Goal: Transaction & Acquisition: Purchase product/service

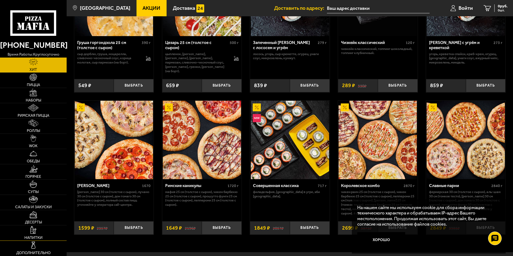
scroll to position [197, 0]
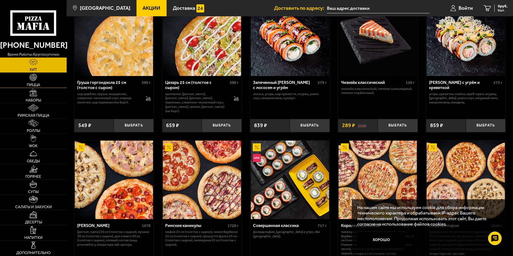
click at [33, 79] on img at bounding box center [34, 77] width 8 height 8
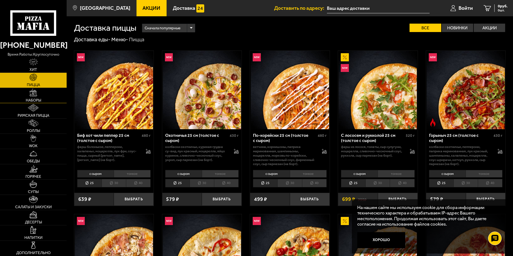
click at [33, 97] on link "Наборы" at bounding box center [33, 95] width 67 height 15
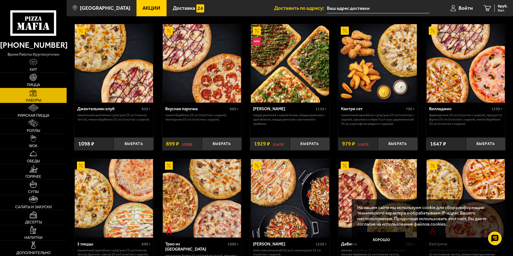
scroll to position [36, 0]
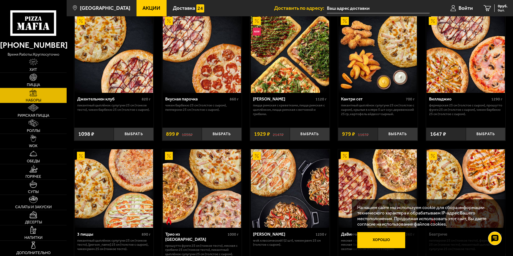
click at [371, 239] on button "Хорошо" at bounding box center [382, 240] width 48 height 16
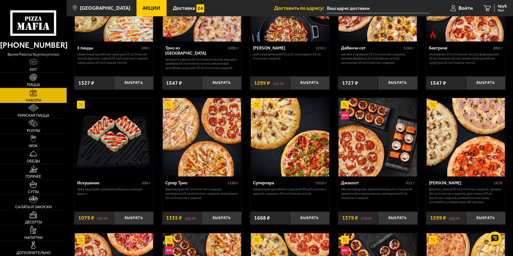
scroll to position [253, 0]
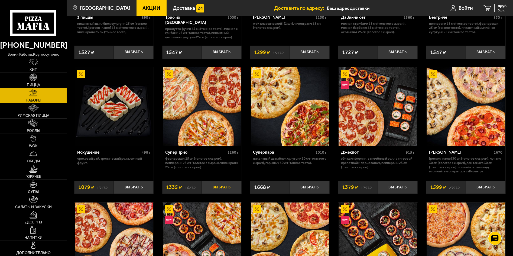
click at [220, 186] on button "Выбрать" at bounding box center [222, 187] width 40 height 13
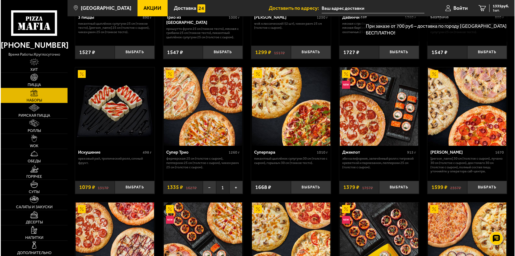
scroll to position [144, 0]
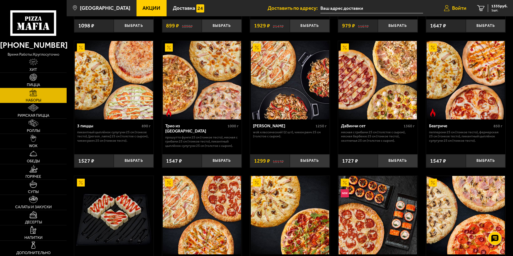
click at [460, 7] on span "Войти" at bounding box center [459, 8] width 14 height 5
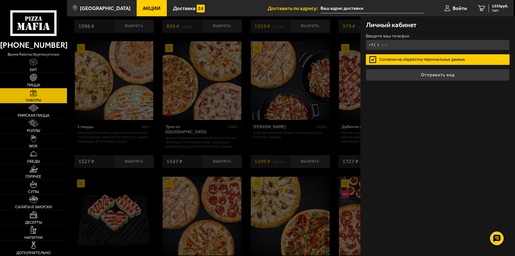
click at [384, 45] on input "+7 ( ) - -" at bounding box center [438, 45] width 144 height 11
click at [421, 44] on input "+7 ( ) - -" at bounding box center [438, 45] width 144 height 11
click at [376, 47] on input "+7 ( ) - -" at bounding box center [438, 45] width 144 height 11
click at [410, 46] on input "+7 ( ) - -" at bounding box center [438, 45] width 144 height 11
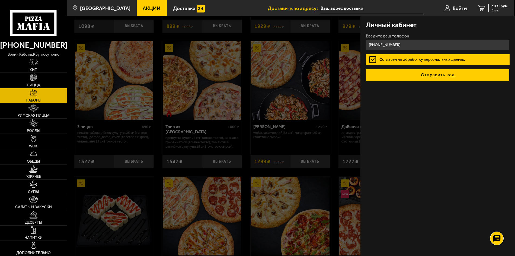
type input "[PHONE_NUMBER]"
click at [457, 75] on button "Отправить код" at bounding box center [438, 75] width 144 height 12
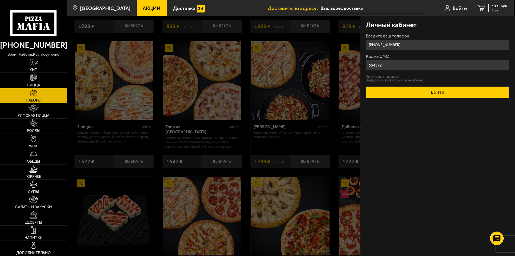
type input "554572"
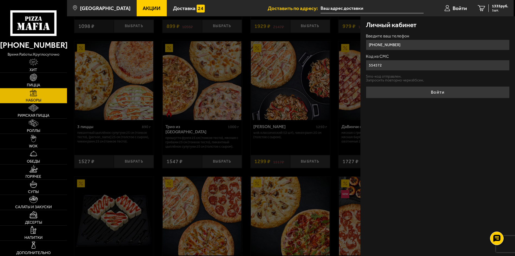
click at [451, 94] on button "Войти" at bounding box center [438, 92] width 144 height 12
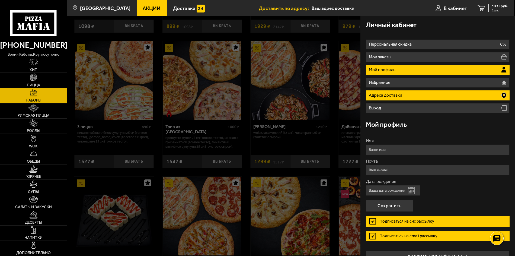
click at [404, 94] on li "Адреса доставки" at bounding box center [438, 95] width 144 height 10
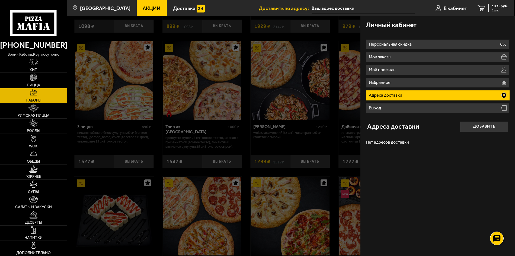
click at [408, 92] on li "Адреса доставки" at bounding box center [438, 95] width 144 height 10
click at [504, 93] on icon at bounding box center [503, 95] width 5 height 6
click at [487, 126] on button "Добавить" at bounding box center [484, 126] width 48 height 11
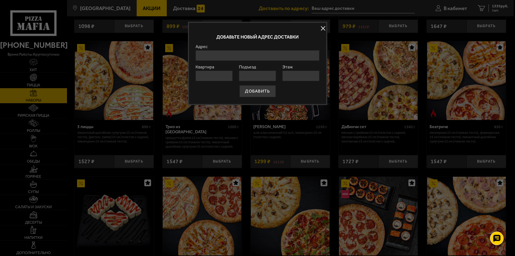
click at [267, 56] on input "Адрес" at bounding box center [257, 55] width 124 height 11
type input "с"
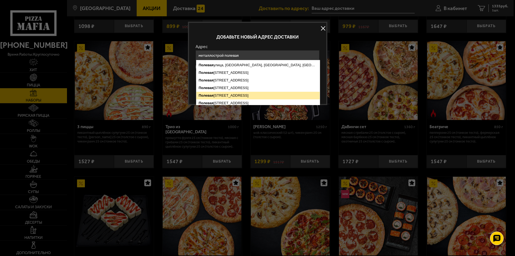
click at [259, 95] on ymaps "Полевая [STREET_ADDRESS]" at bounding box center [257, 96] width 123 height 8
type input "[STREET_ADDRESS]"
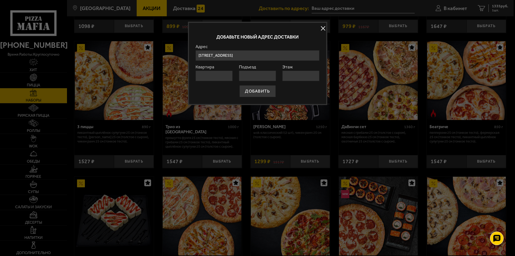
click at [308, 56] on input "[STREET_ADDRESS]" at bounding box center [257, 55] width 124 height 11
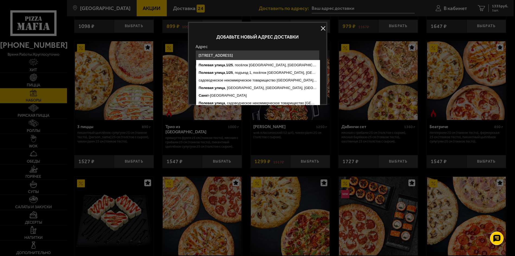
scroll to position [0, 23]
drag, startPoint x: 309, startPoint y: 54, endPoint x: 317, endPoint y: 56, distance: 8.8
click at [317, 56] on input "[STREET_ADDRESS]" at bounding box center [257, 55] width 124 height 11
click at [314, 42] on div "Добавьте новый адрес доставки" at bounding box center [257, 37] width 124 height 15
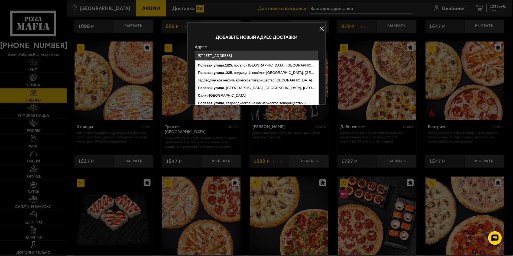
scroll to position [0, 0]
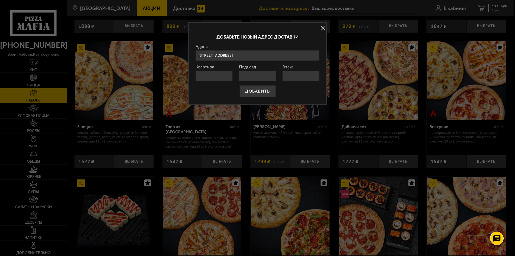
click at [220, 73] on input "Квартира" at bounding box center [213, 75] width 37 height 11
type input "82"
click at [291, 73] on input "Этаж" at bounding box center [300, 75] width 37 height 11
type input "5"
click at [270, 90] on button "ДОБАВИТЬ" at bounding box center [257, 91] width 36 height 12
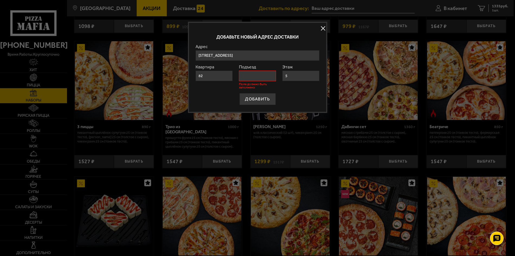
click at [258, 75] on input "Подъезд" at bounding box center [257, 75] width 37 height 11
type input "1"
click at [249, 97] on button "ДОБАВИТЬ" at bounding box center [257, 99] width 36 height 12
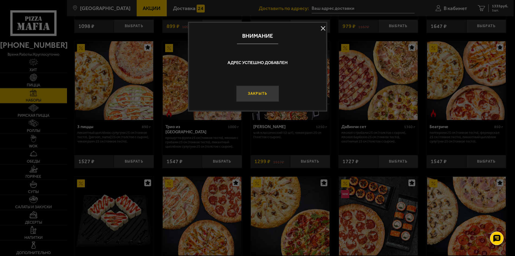
click at [256, 94] on button "Закрыть" at bounding box center [257, 93] width 43 height 16
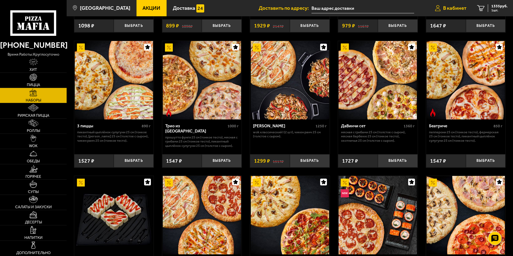
click at [459, 4] on link "В кабинет" at bounding box center [451, 8] width 42 height 16
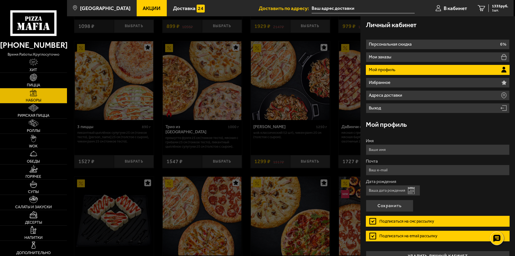
click at [442, 148] on input "Имя" at bounding box center [438, 149] width 144 height 11
type input "т"
type input "[PERSON_NAME]"
click at [451, 172] on input "Почта" at bounding box center [438, 170] width 144 height 11
type input "[EMAIL_ADDRESS][DOMAIN_NAME]"
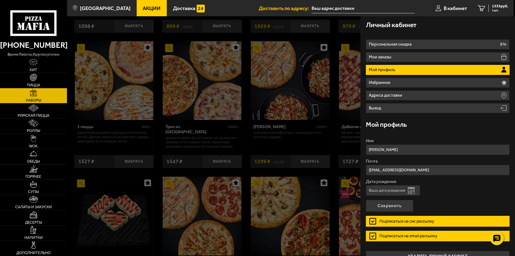
click at [401, 191] on input "Дата рождения" at bounding box center [393, 190] width 54 height 11
type input "[DATE]"
click at [401, 204] on button "Сохранить" at bounding box center [389, 206] width 47 height 12
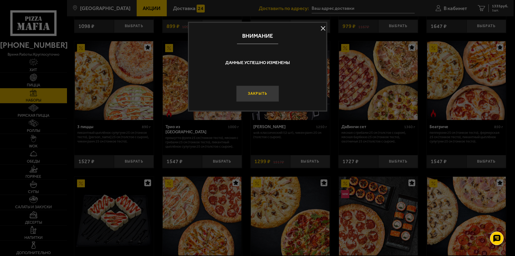
click at [273, 95] on button "Закрыть" at bounding box center [257, 93] width 43 height 16
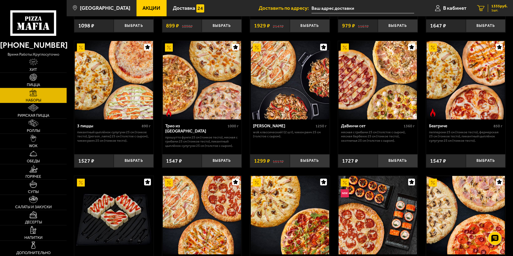
click at [494, 7] on span "1335 руб." at bounding box center [500, 6] width 16 height 4
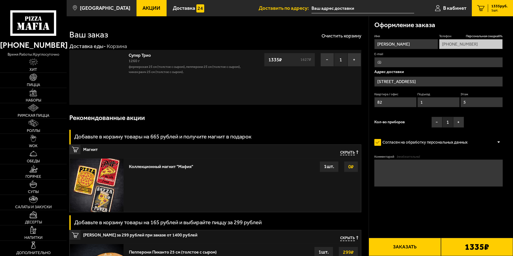
type input "[STREET_ADDRESS]"
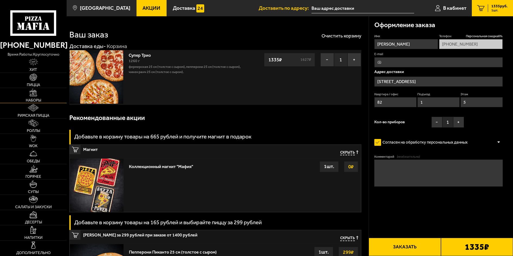
click at [26, 94] on link "Наборы" at bounding box center [33, 95] width 67 height 15
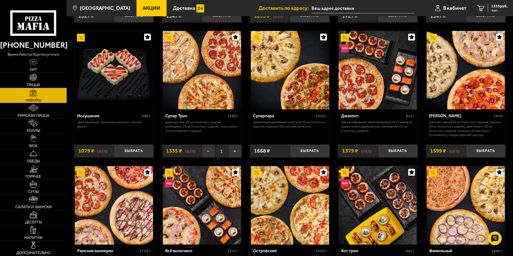
scroll to position [217, 0]
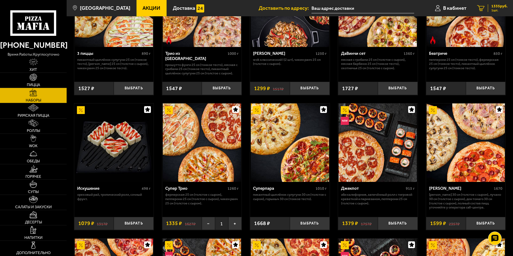
click at [495, 7] on span "1335 руб." at bounding box center [500, 6] width 16 height 4
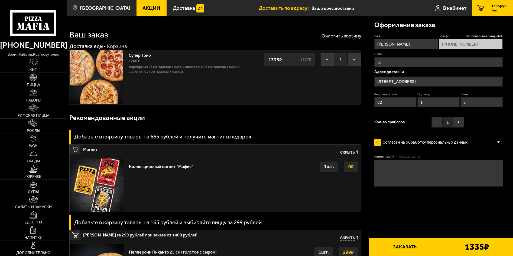
type input "[STREET_ADDRESS]"
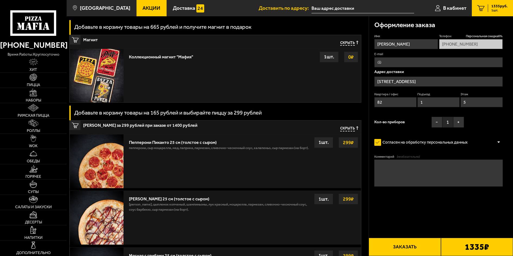
scroll to position [73, 0]
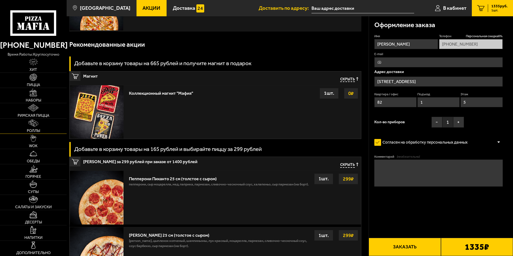
click at [35, 127] on link "Роллы" at bounding box center [33, 125] width 67 height 15
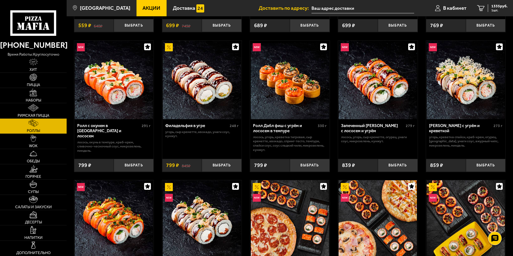
scroll to position [289, 0]
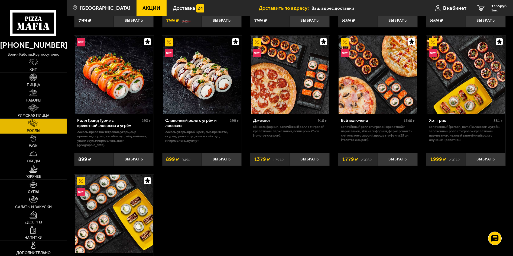
click at [35, 140] on img at bounding box center [33, 138] width 6 height 8
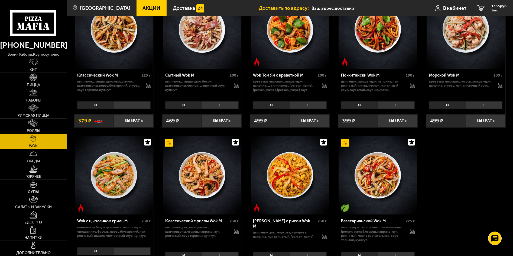
scroll to position [253, 0]
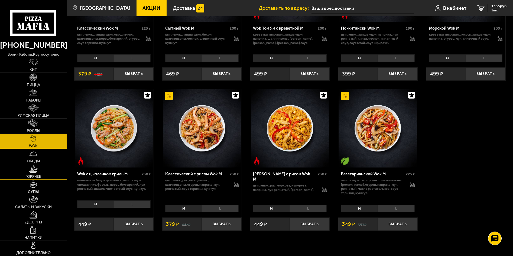
click at [36, 168] on img at bounding box center [33, 169] width 8 height 8
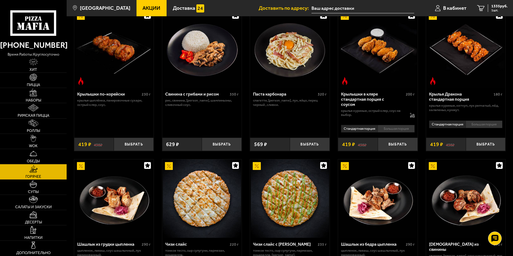
scroll to position [253, 0]
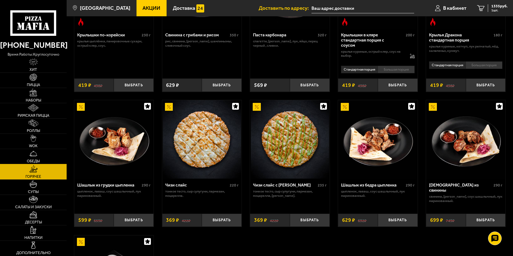
click at [33, 151] on img at bounding box center [34, 154] width 8 height 8
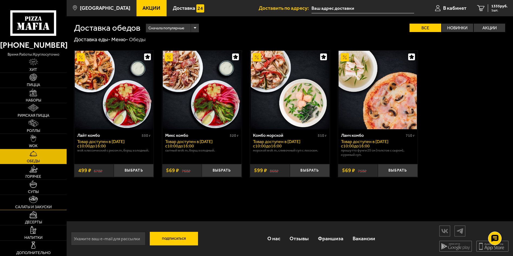
click at [31, 200] on img at bounding box center [33, 199] width 8 height 8
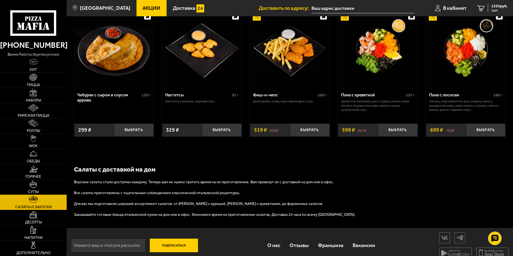
scroll to position [349, 0]
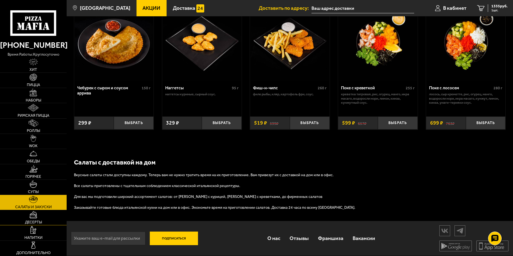
click at [32, 215] on img at bounding box center [33, 215] width 8 height 8
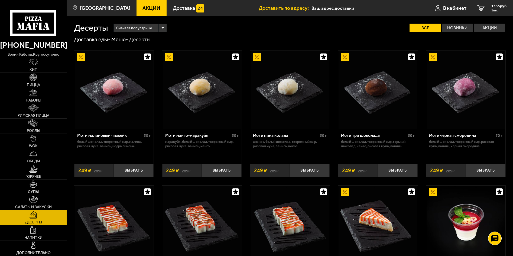
scroll to position [72, 0]
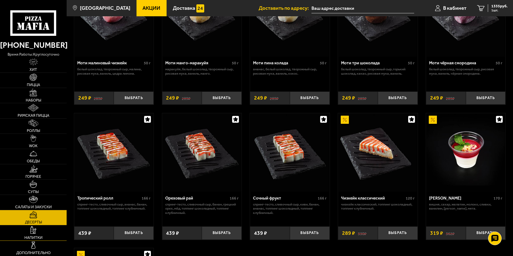
click at [33, 233] on img at bounding box center [33, 230] width 6 height 8
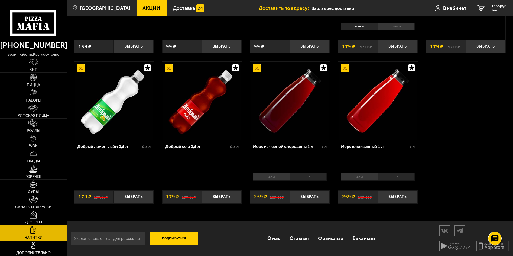
scroll to position [275, 0]
click at [31, 215] on img at bounding box center [33, 215] width 8 height 8
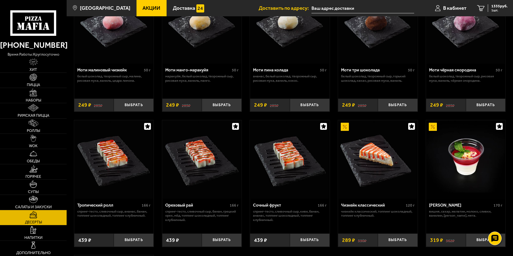
scroll to position [36, 0]
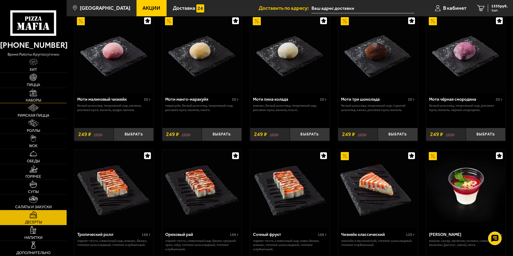
click at [34, 97] on link "Наборы" at bounding box center [33, 95] width 67 height 15
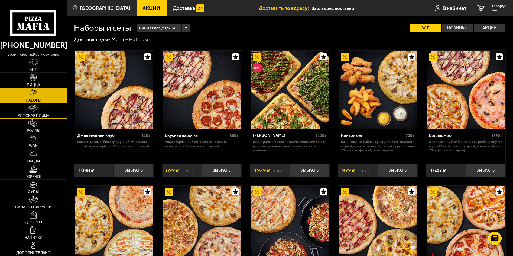
click at [31, 114] on span "Римская пицца" at bounding box center [34, 116] width 32 height 4
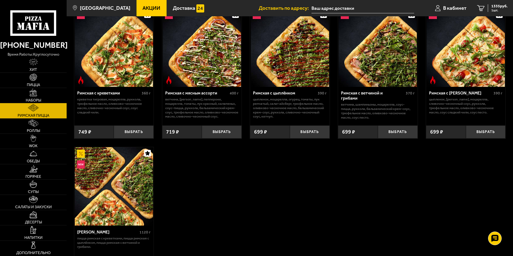
scroll to position [72, 0]
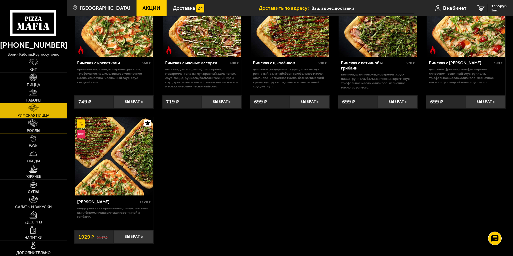
click at [33, 123] on img at bounding box center [33, 123] width 10 height 8
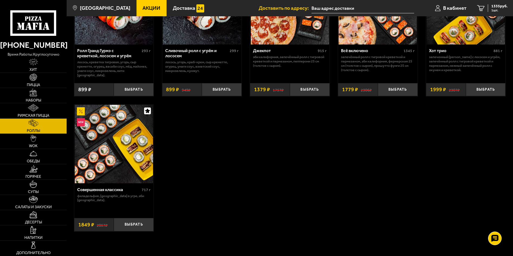
scroll to position [361, 0]
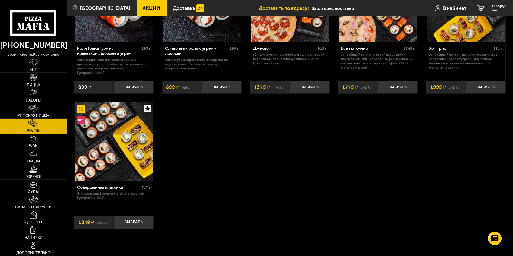
click at [30, 141] on link "WOK" at bounding box center [33, 141] width 67 height 15
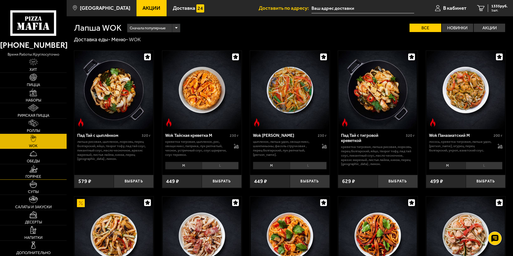
click at [33, 173] on link "Горячее" at bounding box center [33, 171] width 67 height 15
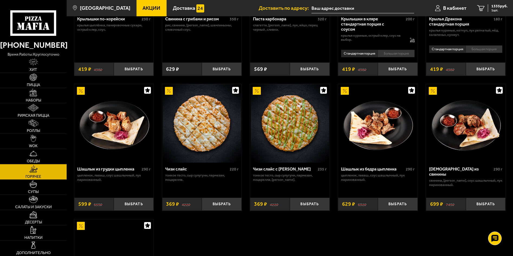
scroll to position [289, 0]
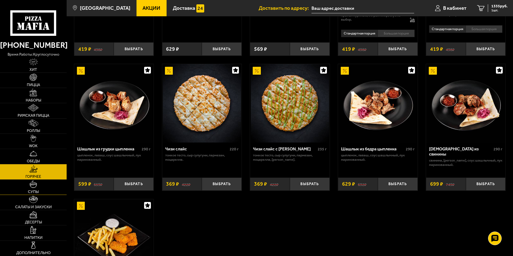
click at [36, 188] on link "Супы" at bounding box center [33, 186] width 67 height 15
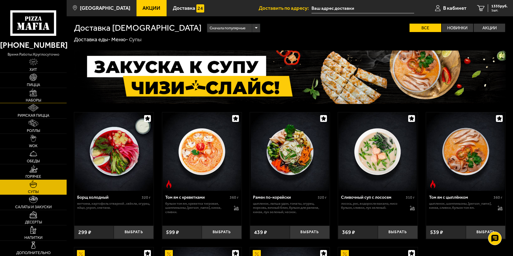
click at [29, 98] on span "Наборы" at bounding box center [33, 100] width 15 height 4
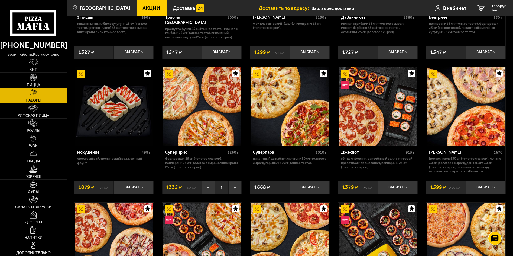
scroll to position [181, 0]
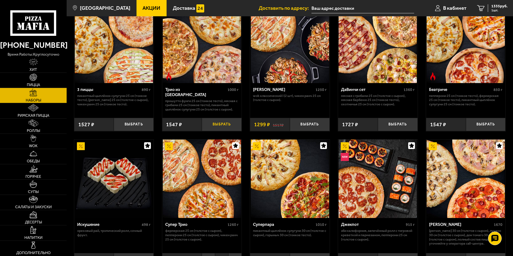
click at [222, 125] on button "Выбрать" at bounding box center [222, 124] width 40 height 13
click at [498, 8] on span "2882 руб." at bounding box center [500, 6] width 16 height 4
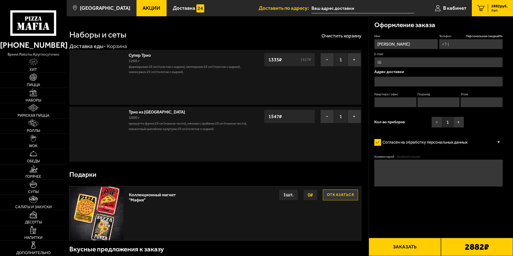
type input "[PHONE_NUMBER]"
type input "[STREET_ADDRESS]"
type input "82"
type input "1"
type input "5"
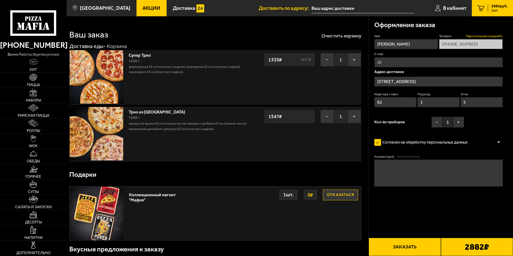
type input "[STREET_ADDRESS]"
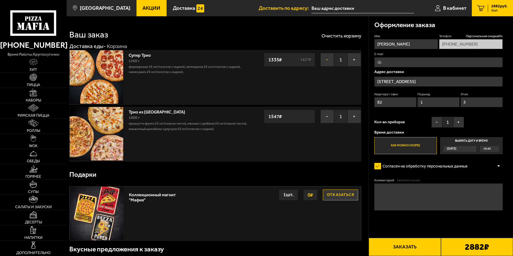
click at [329, 56] on button "−" at bounding box center [328, 60] width 14 height 14
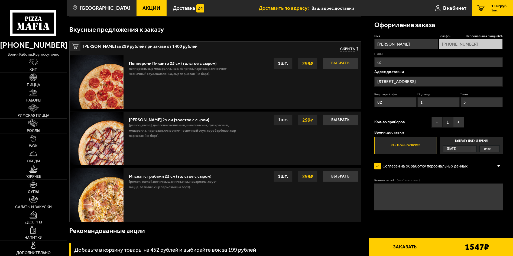
scroll to position [108, 0]
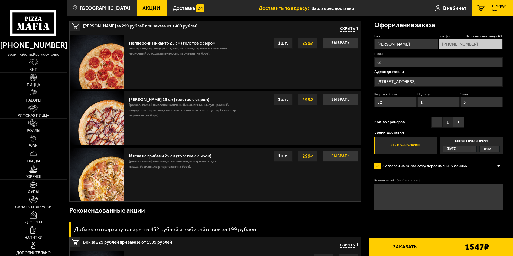
click at [340, 156] on button "Выбрать" at bounding box center [340, 155] width 35 height 11
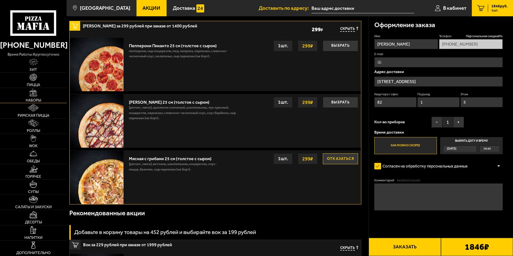
click at [34, 91] on img at bounding box center [34, 93] width 8 height 8
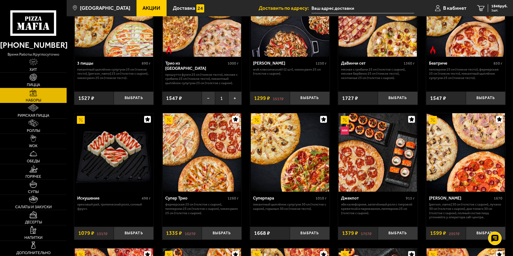
scroll to position [217, 0]
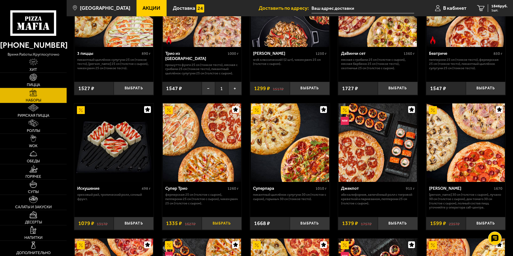
click at [224, 221] on button "Выбрать" at bounding box center [222, 223] width 40 height 13
click at [499, 7] on span "2882 руб." at bounding box center [500, 6] width 16 height 4
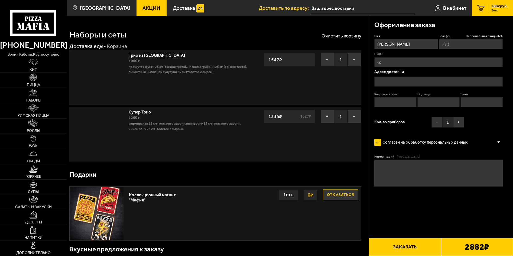
type input "[PHONE_NUMBER]"
type input "[STREET_ADDRESS]"
type input "82"
type input "1"
type input "5"
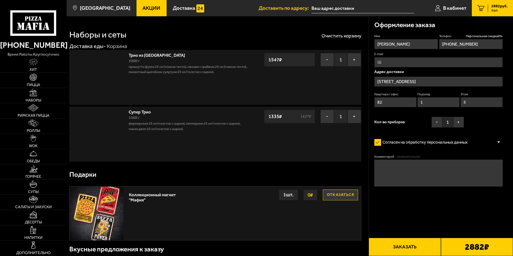
type input "[STREET_ADDRESS]"
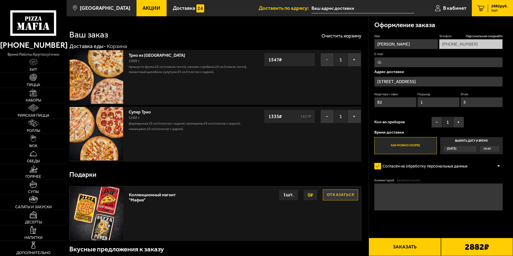
click at [326, 57] on button "−" at bounding box center [328, 60] width 14 height 14
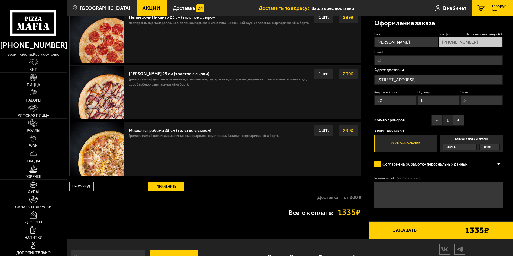
scroll to position [253, 0]
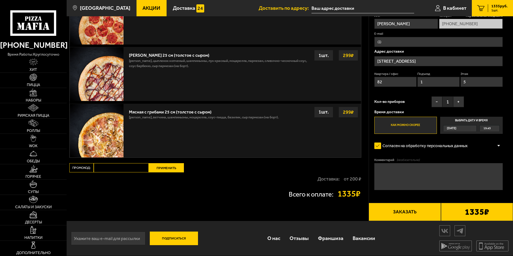
click at [349, 113] on strong "299 ₽" at bounding box center [349, 112] width 14 height 10
click at [411, 210] on button "Заказать" at bounding box center [405, 212] width 72 height 18
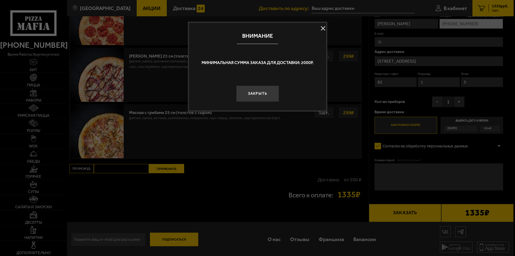
click at [305, 155] on div at bounding box center [257, 128] width 515 height 256
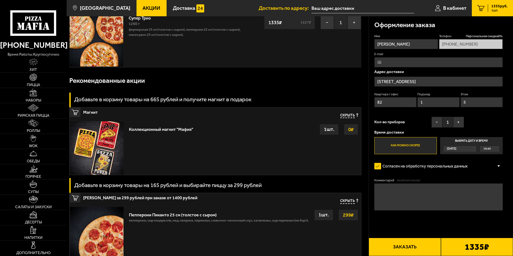
scroll to position [0, 0]
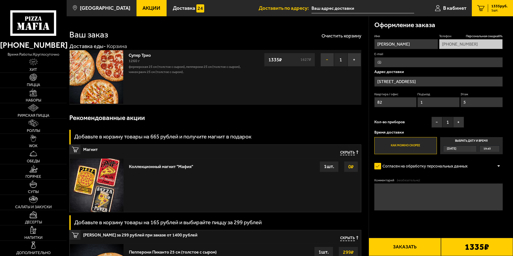
click at [323, 60] on button "−" at bounding box center [328, 60] width 14 height 14
